Goal: Information Seeking & Learning: Check status

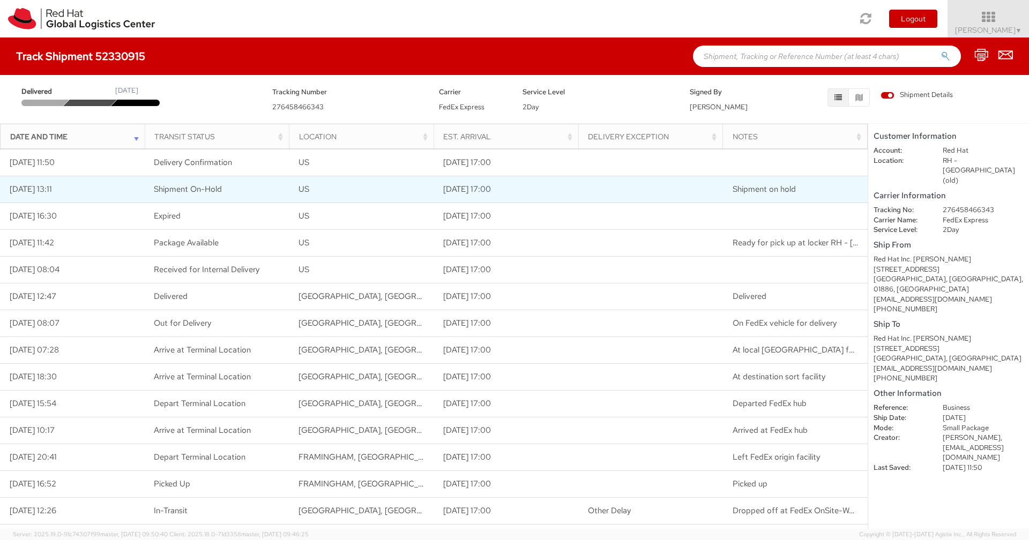
click at [92, 189] on td "[DATE] 13:11" at bounding box center [72, 189] width 145 height 27
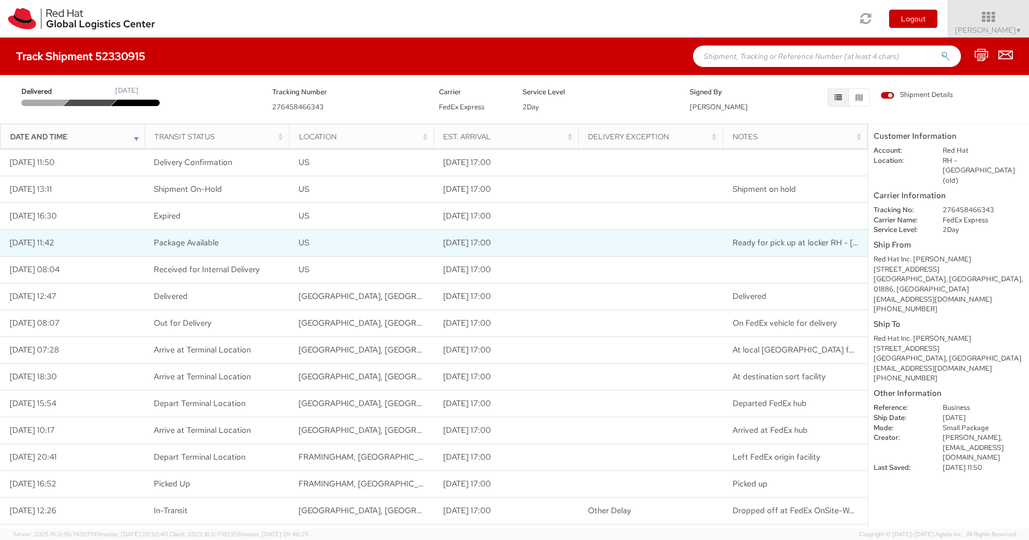
click at [135, 230] on td "[DATE] 11:42" at bounding box center [72, 242] width 145 height 27
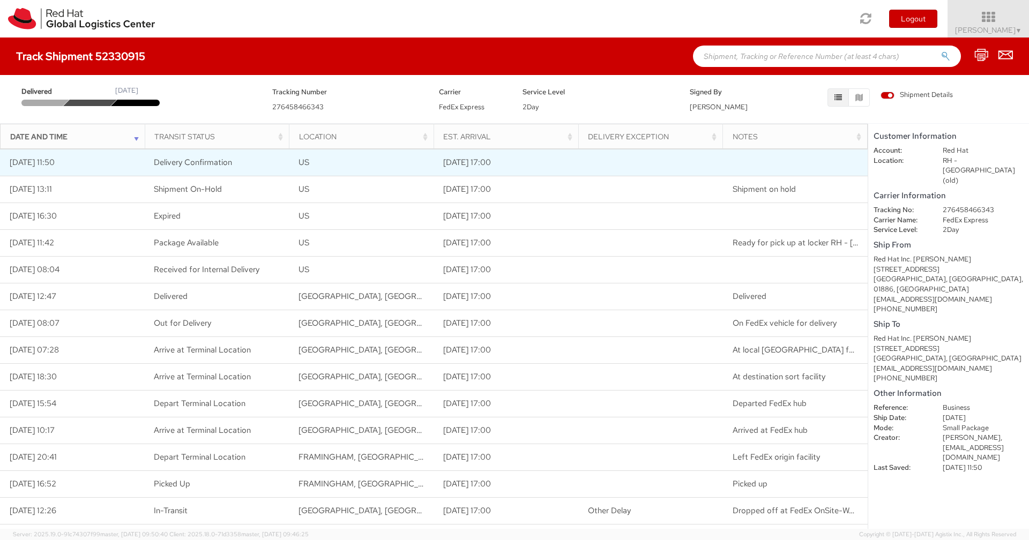
click at [233, 161] on td "Delivery Confirmation" at bounding box center [217, 162] width 145 height 27
click at [88, 160] on td "[DATE] 11:50" at bounding box center [72, 162] width 145 height 27
click at [71, 159] on td "[DATE] 11:50" at bounding box center [72, 162] width 145 height 27
click at [44, 164] on td "[DATE] 11:50" at bounding box center [72, 162] width 145 height 27
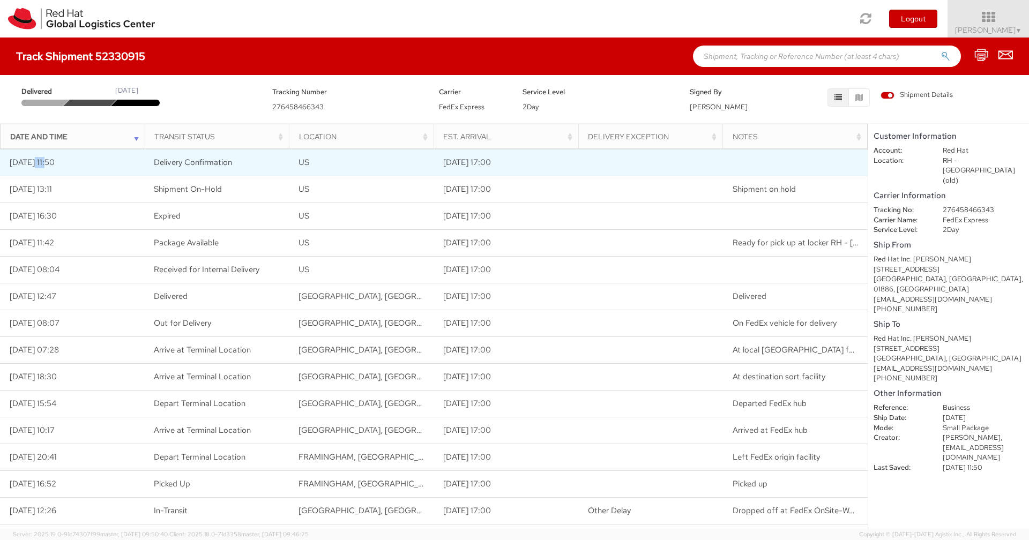
click at [54, 163] on td "[DATE] 11:50" at bounding box center [72, 162] width 145 height 27
click at [112, 161] on td "[DATE] 11:50" at bounding box center [72, 162] width 145 height 27
click at [204, 160] on span "Delivery Confirmation" at bounding box center [193, 162] width 78 height 11
click at [349, 163] on td "US" at bounding box center [361, 162] width 145 height 27
click at [387, 175] on td "US" at bounding box center [361, 162] width 145 height 27
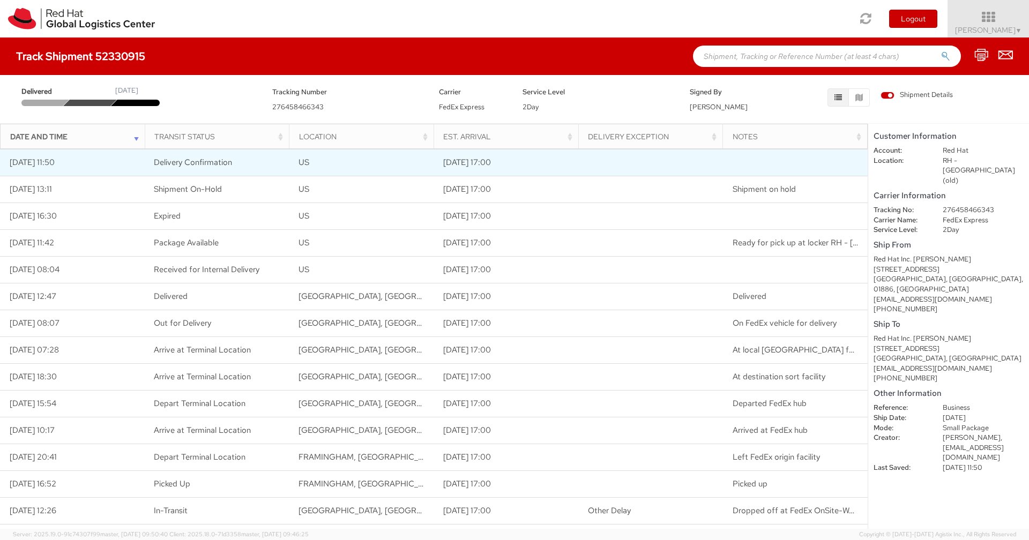
click at [353, 165] on td "US" at bounding box center [361, 162] width 145 height 27
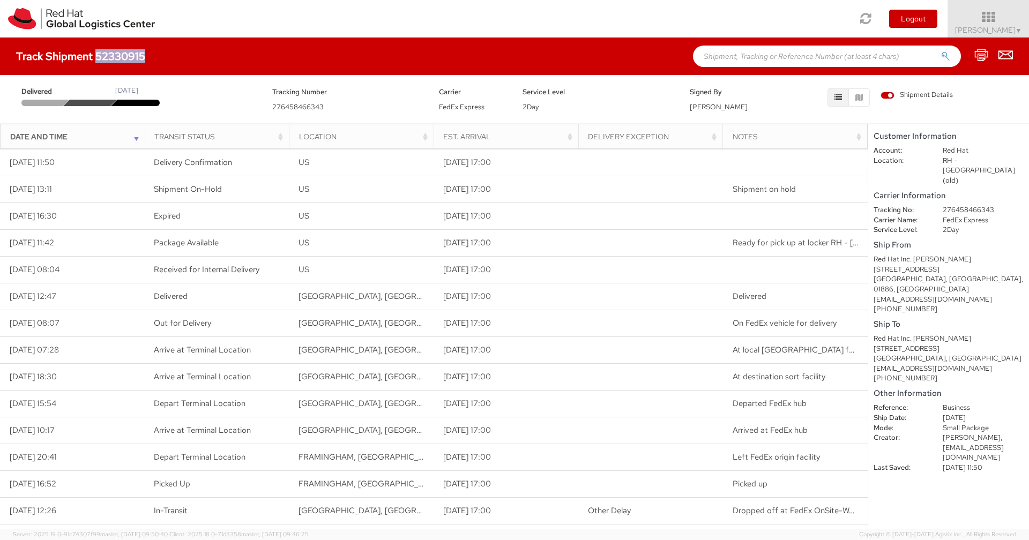
drag, startPoint x: 100, startPoint y: 55, endPoint x: 148, endPoint y: 59, distance: 47.9
click at [145, 59] on h4 "Track Shipment 52330915" at bounding box center [80, 56] width 129 height 12
click at [92, 84] on div "Delivered [DATE] Tracking Number 276458466343 Carrier FedEx Express Service Lev…" at bounding box center [514, 96] width 1013 height 32
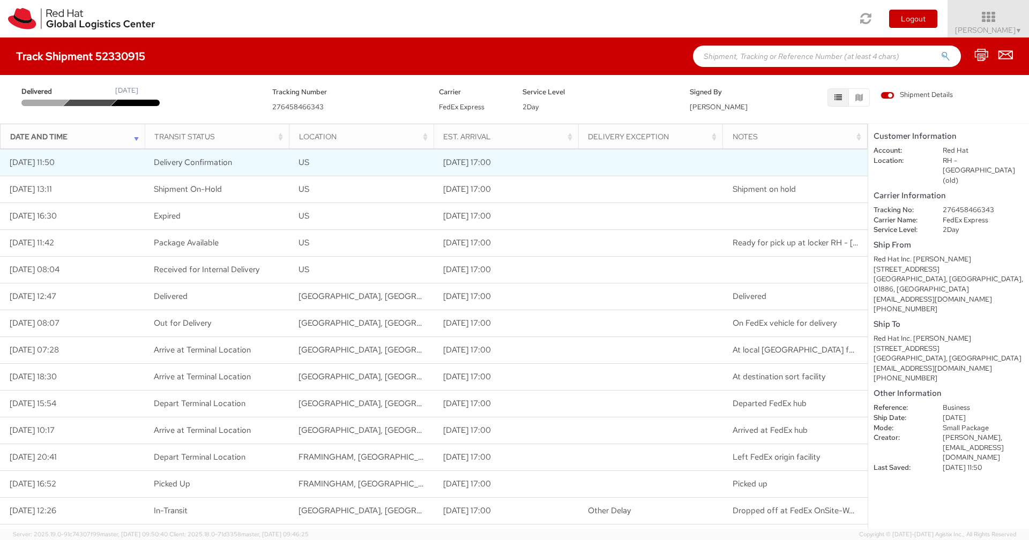
click at [93, 163] on td "[DATE] 11:50" at bounding box center [72, 162] width 145 height 27
click at [59, 163] on td "[DATE] 11:50" at bounding box center [72, 162] width 145 height 27
click at [205, 163] on span "Delivery Confirmation" at bounding box center [193, 162] width 78 height 11
click at [307, 165] on span "US" at bounding box center [303, 162] width 11 height 11
click at [520, 162] on td "[DATE] 17:00" at bounding box center [506, 162] width 145 height 27
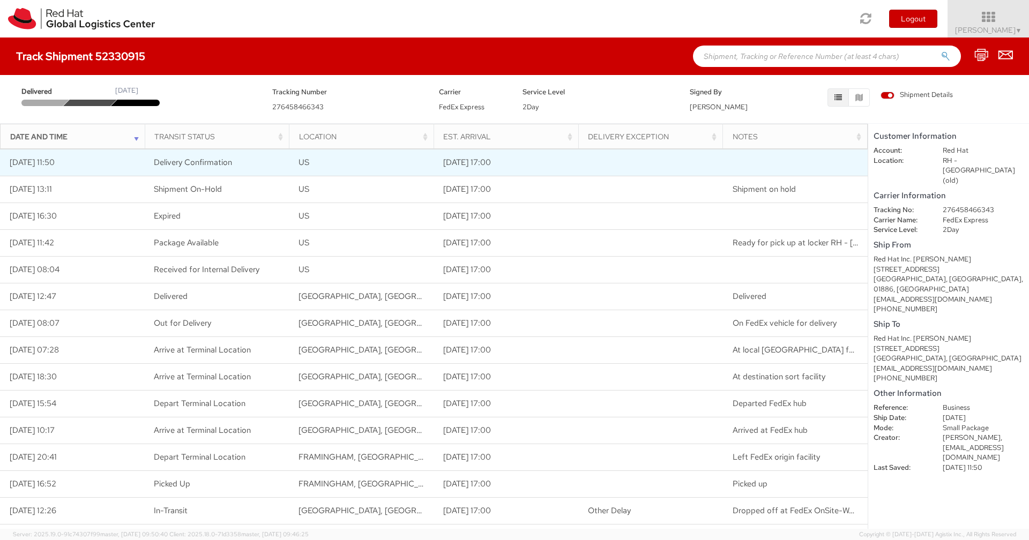
drag, startPoint x: 607, startPoint y: 162, endPoint x: 717, endPoint y: 163, distance: 109.9
click at [611, 162] on td at bounding box center [650, 162] width 145 height 27
click at [769, 163] on td at bounding box center [795, 162] width 145 height 27
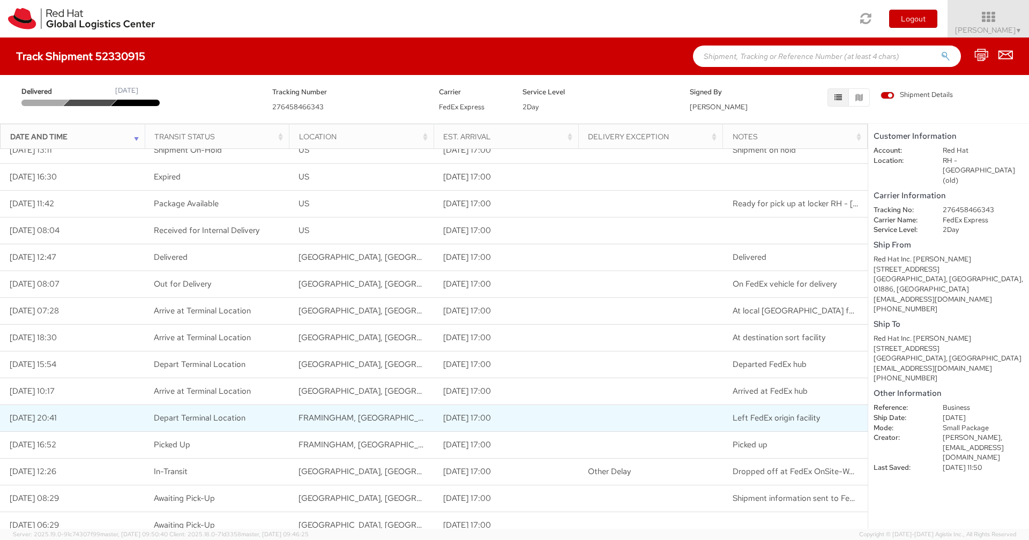
scroll to position [49, 0]
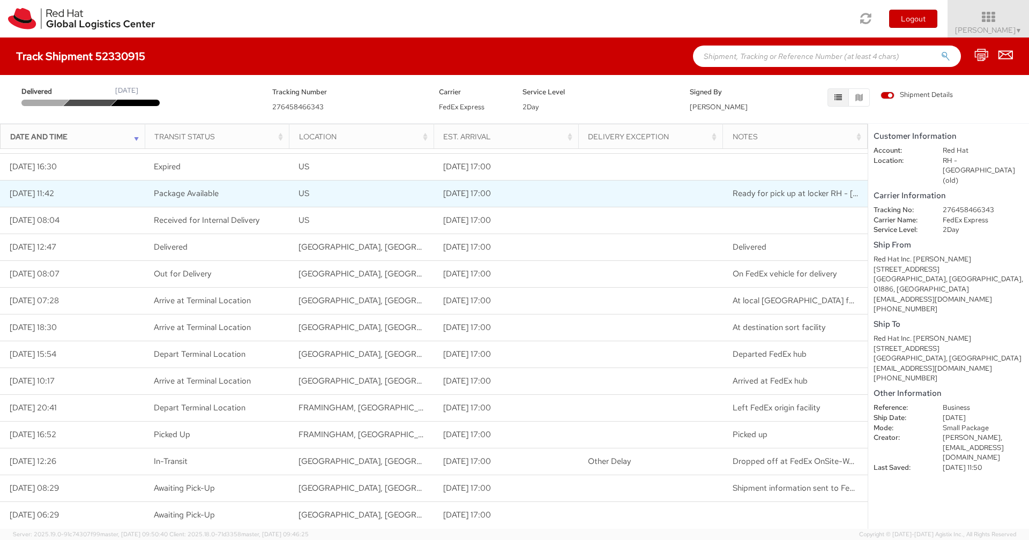
click at [825, 191] on span "Ready for pick up at locker RH - [GEOGRAPHIC_DATA] (9s200)-05" at bounding box center [856, 193] width 246 height 11
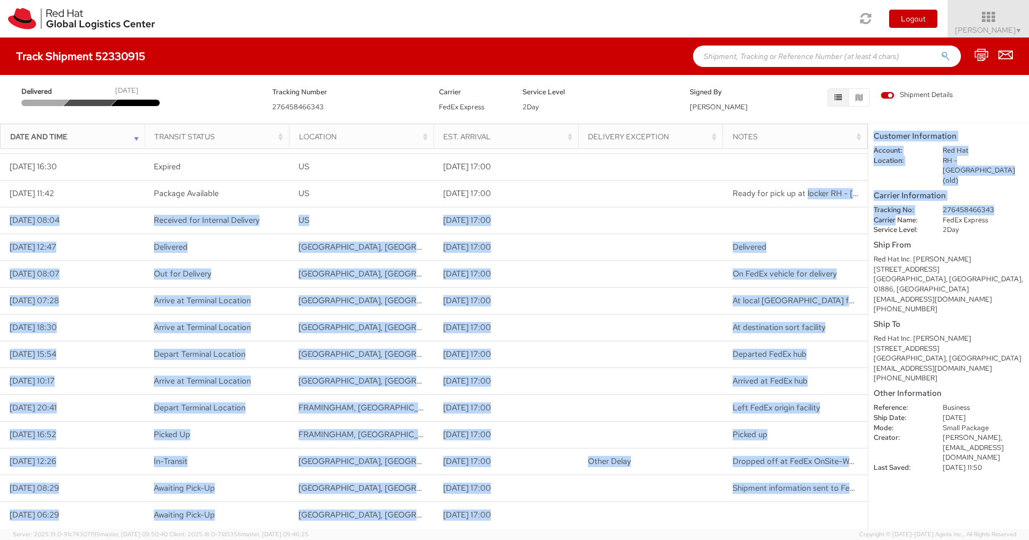
drag, startPoint x: 825, startPoint y: 191, endPoint x: 869, endPoint y: 195, distance: 44.1
click at [868, 195] on div "Loading tracking information. Please, wait... Date and Time Transit Status Loca…" at bounding box center [434, 338] width 868 height 380
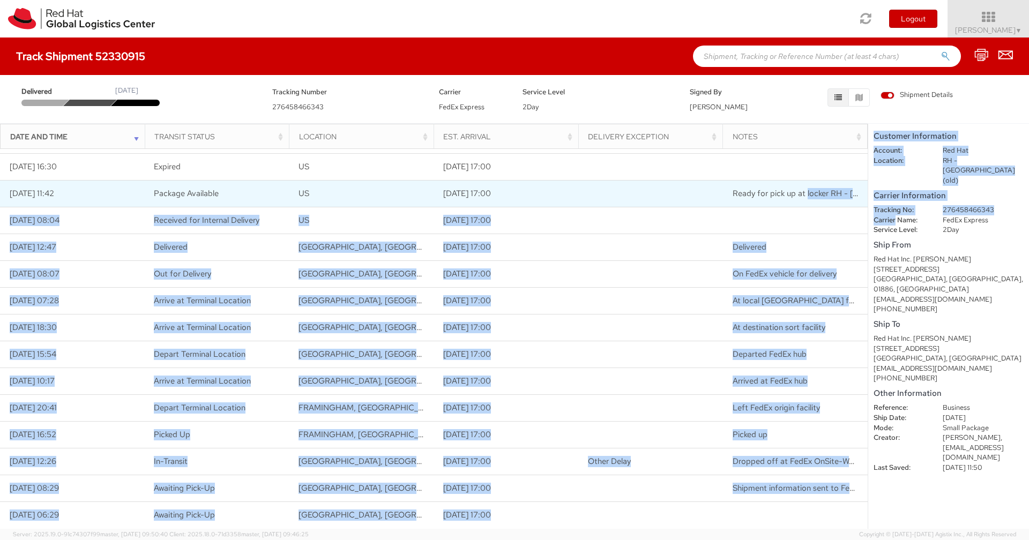
click at [815, 193] on span "Ready for pick up at locker RH - [GEOGRAPHIC_DATA] (9s200)-05" at bounding box center [856, 193] width 246 height 11
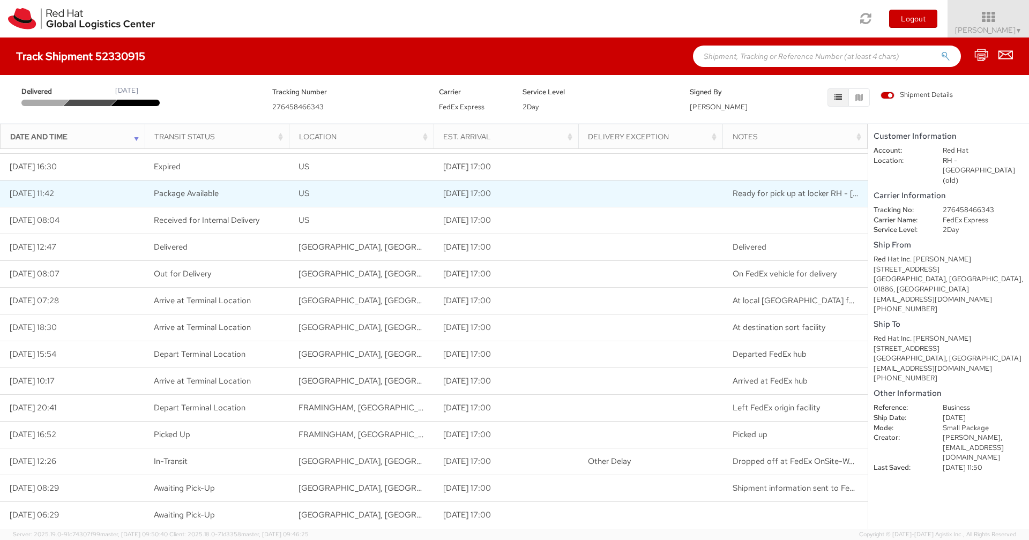
click at [675, 193] on td at bounding box center [650, 193] width 145 height 27
click at [788, 194] on span "Ready for pick up at locker RH - [GEOGRAPHIC_DATA] (9s200)-05" at bounding box center [856, 193] width 246 height 11
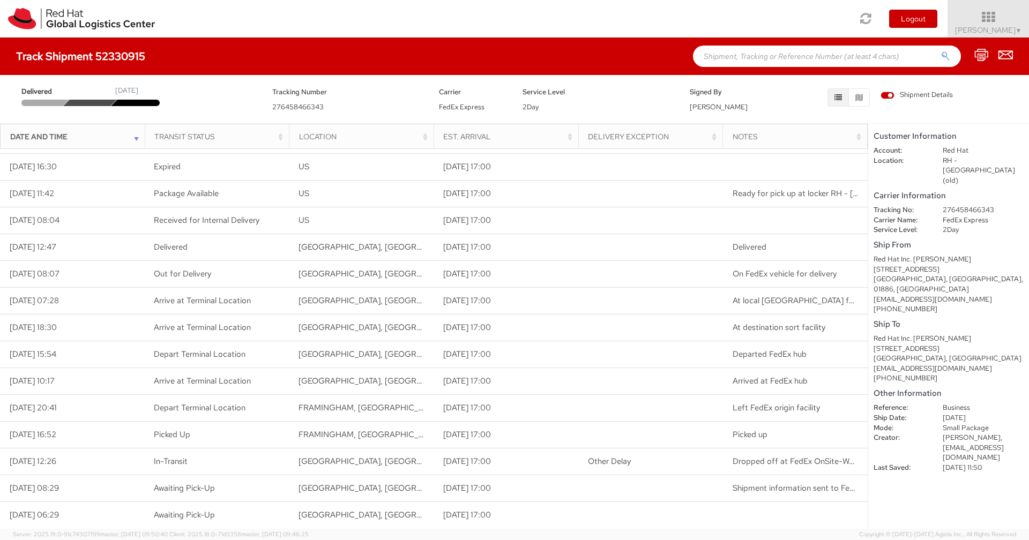
click at [482, 532] on agx-version "Server: 2025.19.0-91c74307f99 master, [DATE] 09:50:40 Client: 2025.18.0-71d3358…" at bounding box center [514, 534] width 1029 height 11
click at [887, 96] on span "Shipment Details" at bounding box center [916, 95] width 72 height 10
click at [0, 0] on input "Shipment Details" at bounding box center [0, 0] width 0 height 0
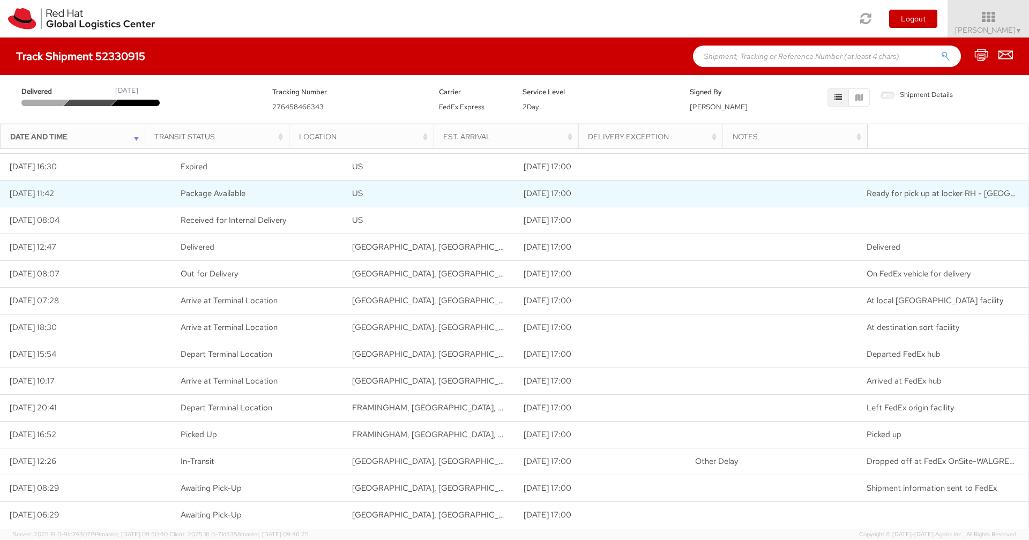
click at [907, 198] on span "Ready for pick up at locker RH - [GEOGRAPHIC_DATA] (9s200)-05" at bounding box center [990, 193] width 246 height 11
click at [901, 198] on span "Ready for pick up at locker RH - [GEOGRAPHIC_DATA] (9s200)-05" at bounding box center [990, 193] width 246 height 11
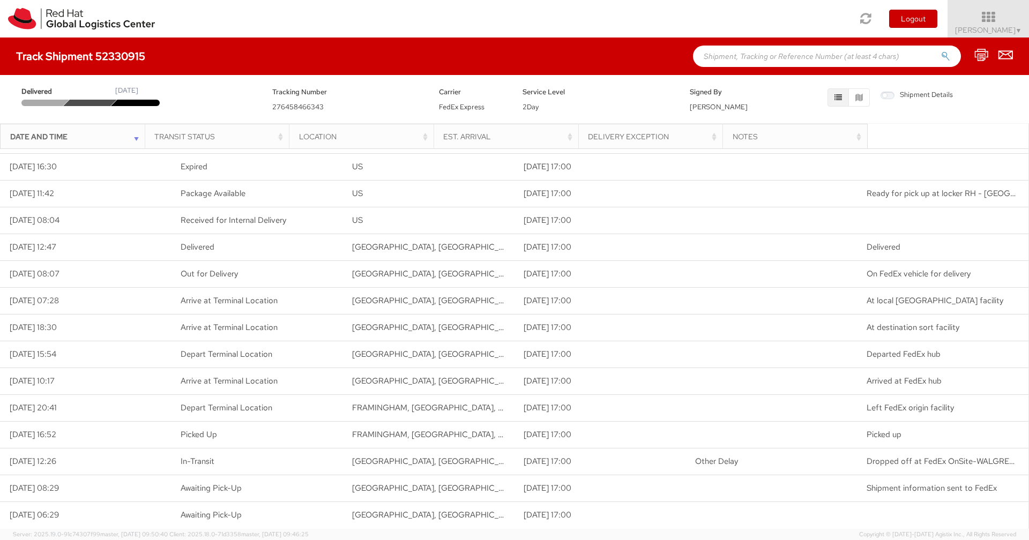
click at [886, 94] on span "Shipment Details" at bounding box center [916, 95] width 72 height 10
click at [0, 0] on input "Shipment Details" at bounding box center [0, 0] width 0 height 0
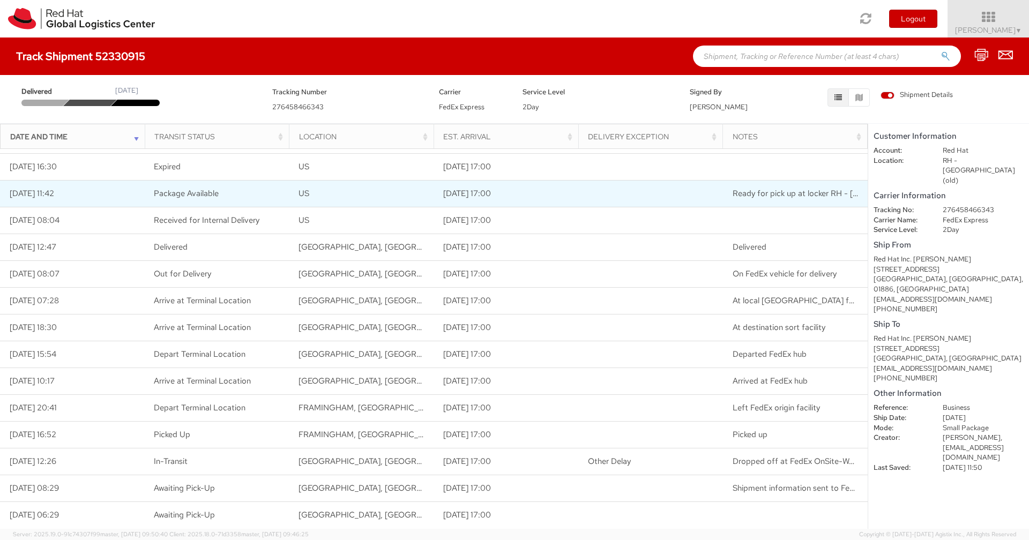
scroll to position [0, 0]
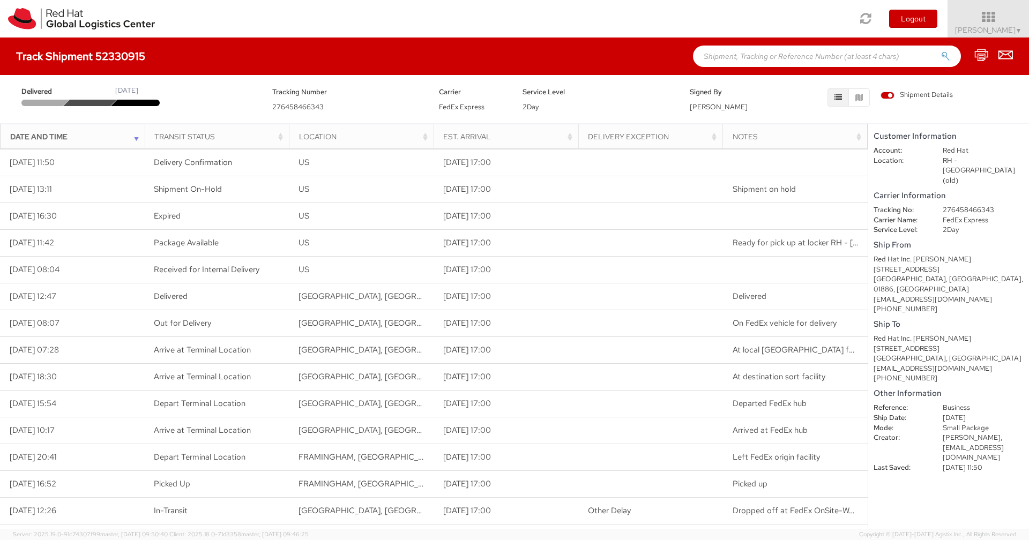
click at [412, 28] on div "Toggle navigation Logout [PERSON_NAME] ▼ Home Shipment Request My Shipments My …" at bounding box center [514, 19] width 1029 height 38
